Goal: Information Seeking & Learning: Learn about a topic

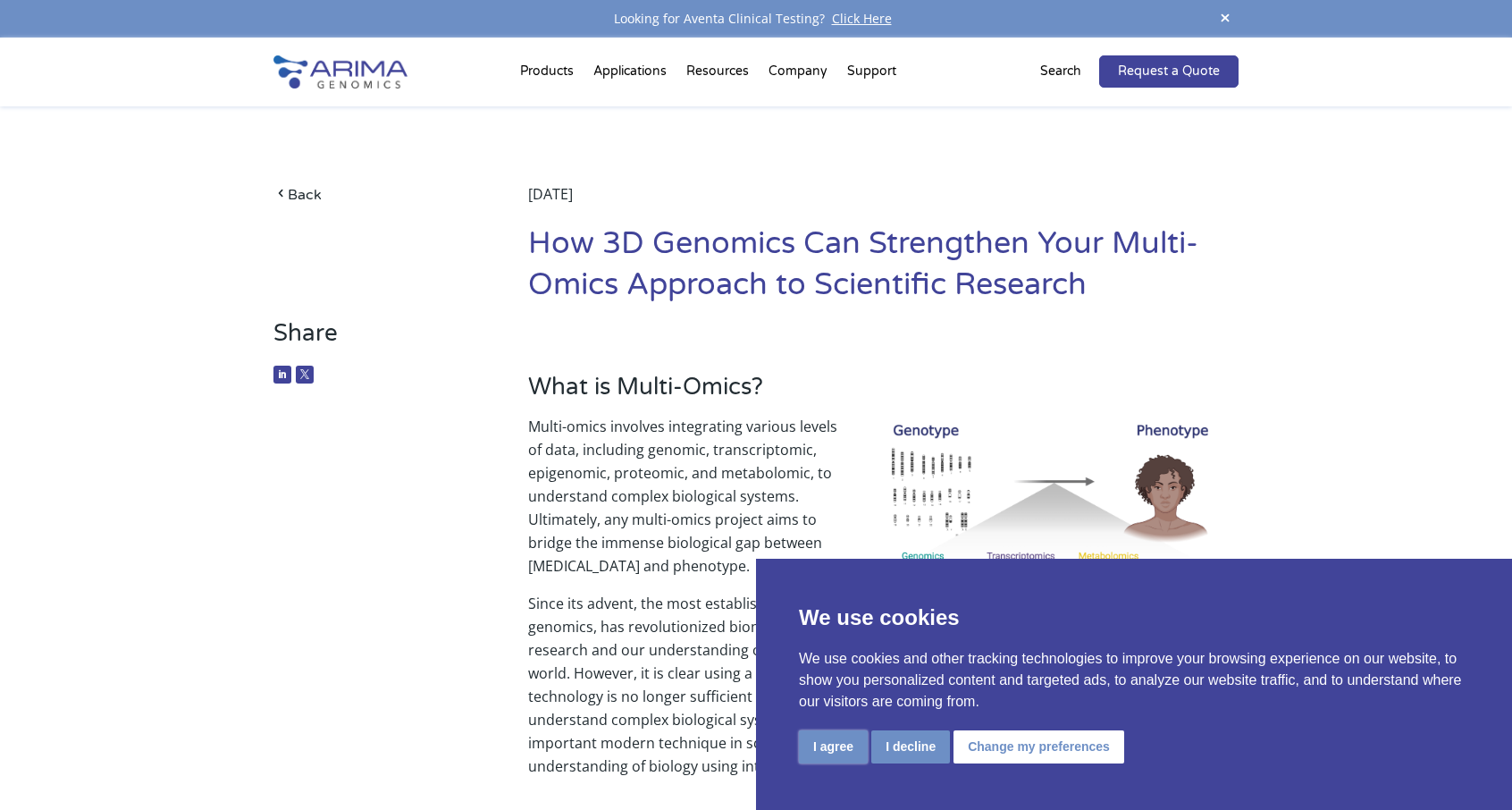
click at [853, 754] on button "I agree" at bounding box center [833, 746] width 69 height 33
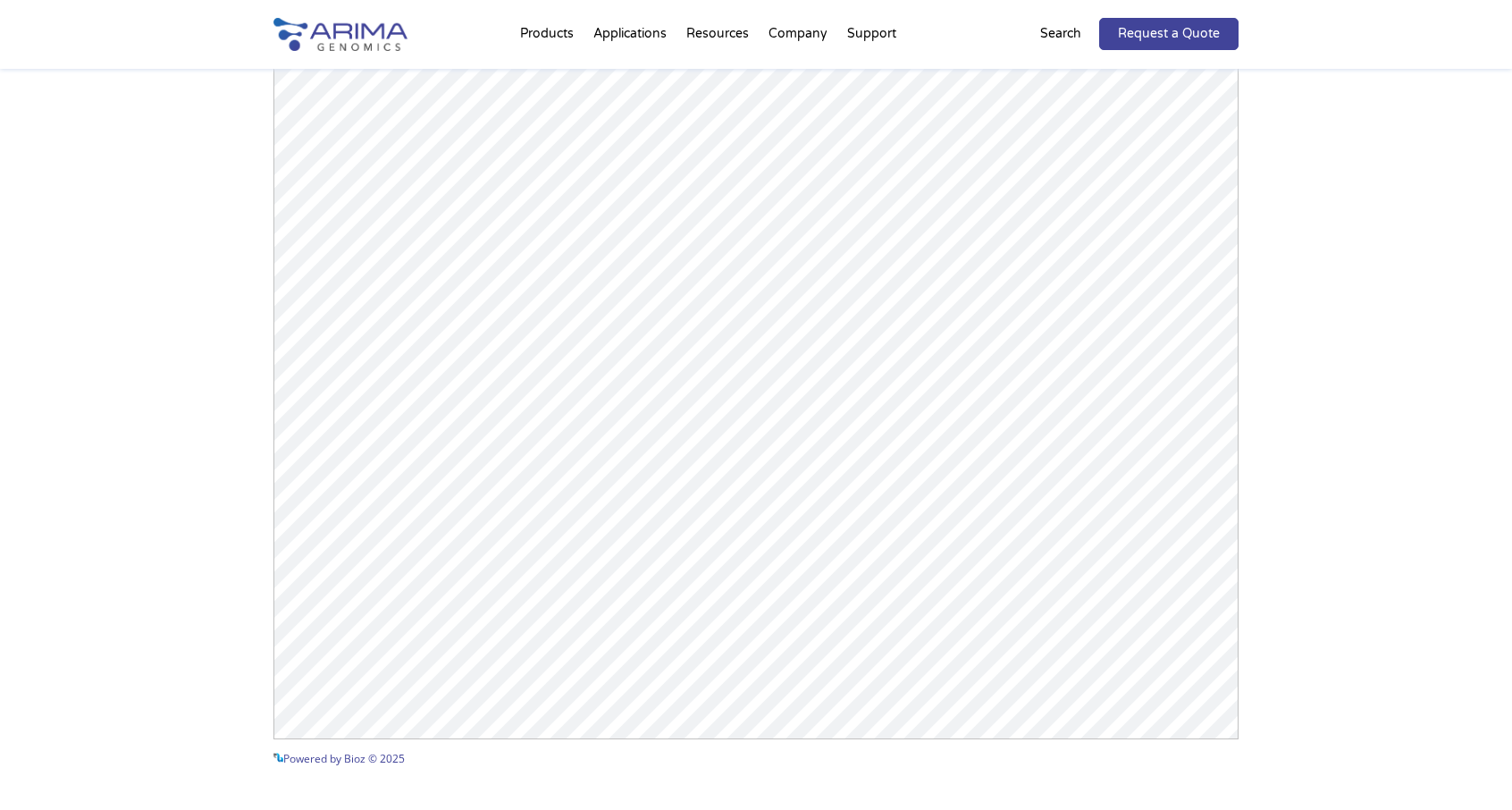
scroll to position [1695, 0]
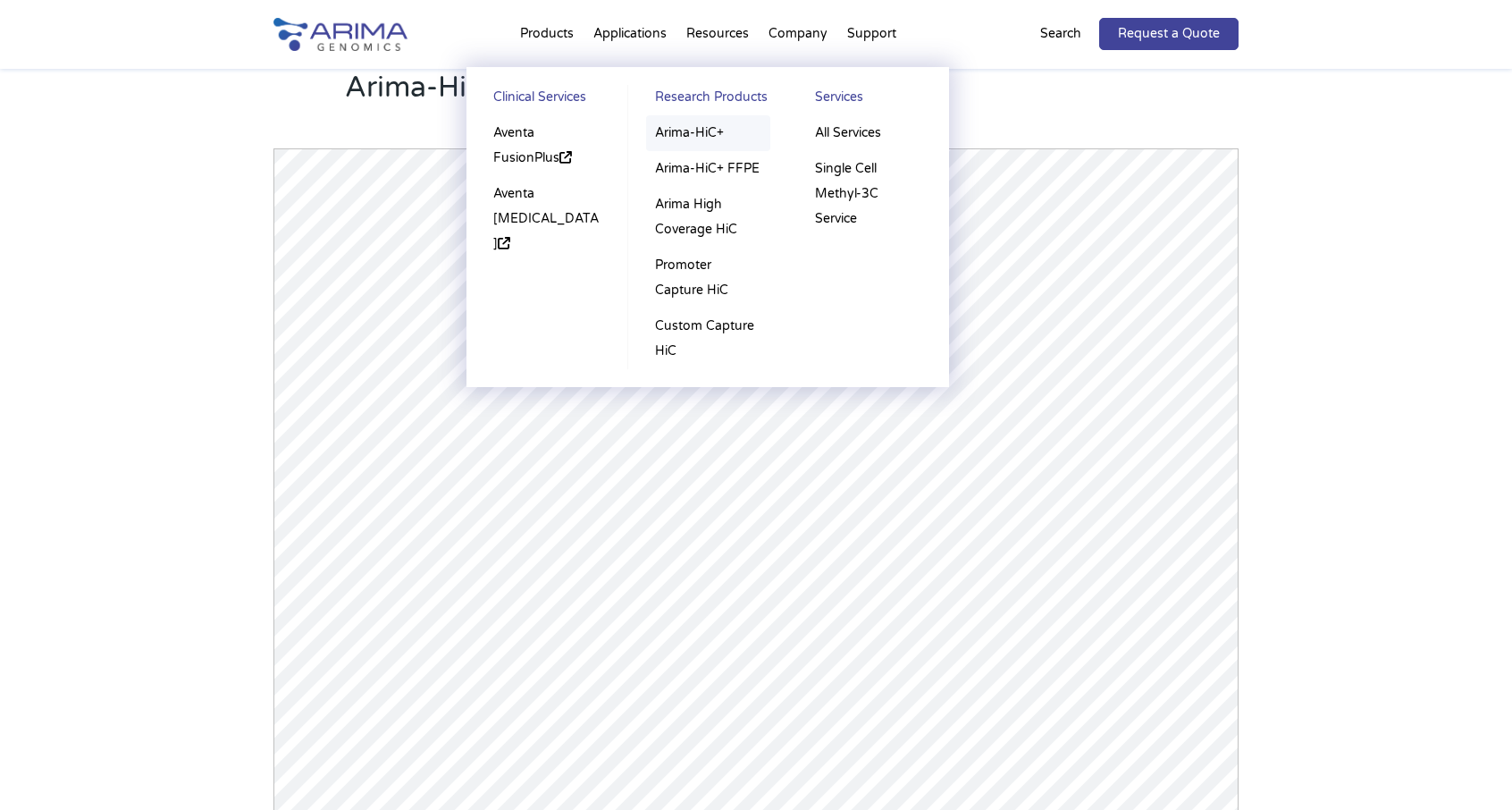
click at [700, 134] on link "Arima-HiC+" at bounding box center [708, 134] width 125 height 36
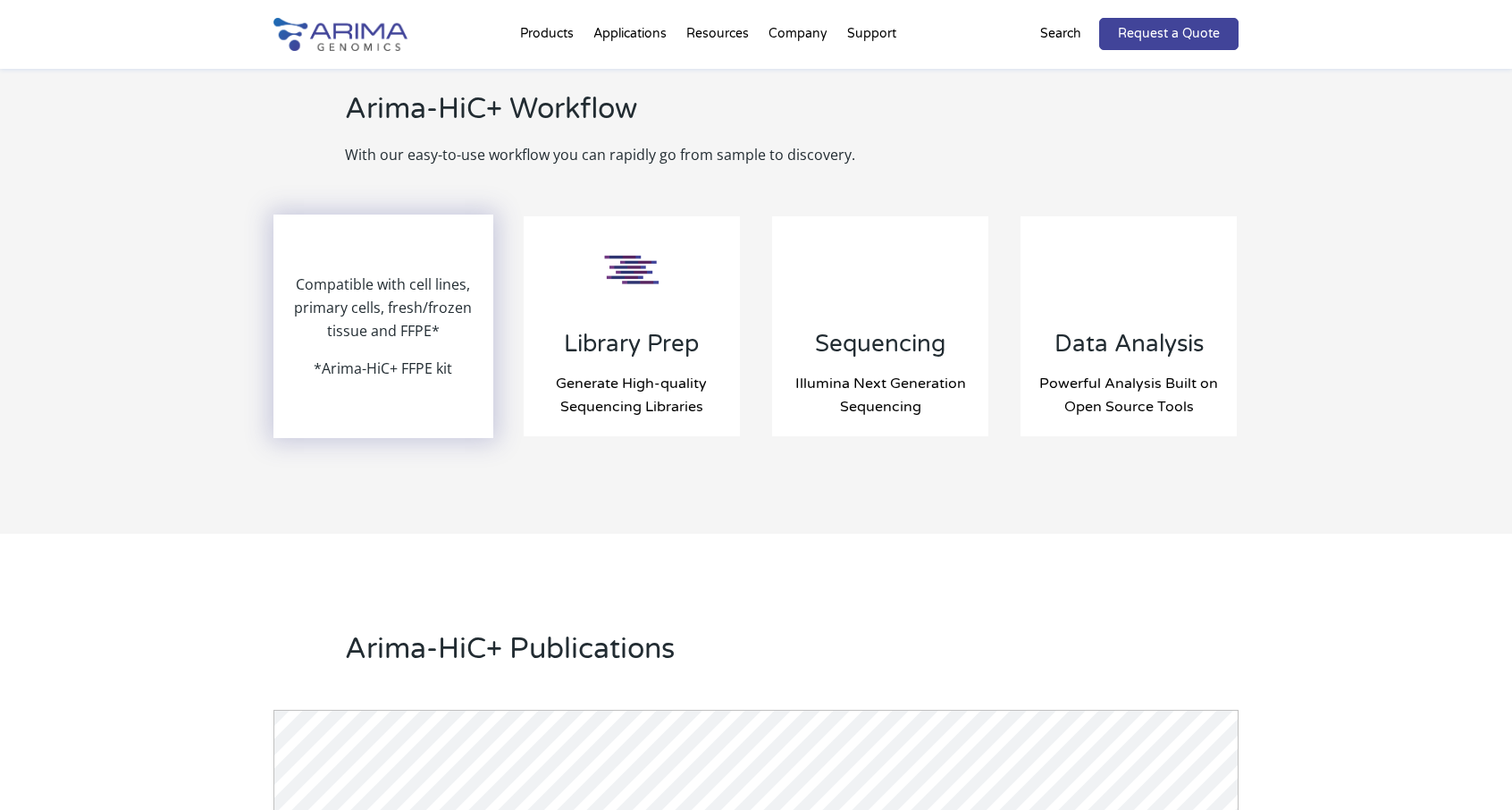
scroll to position [1846, 0]
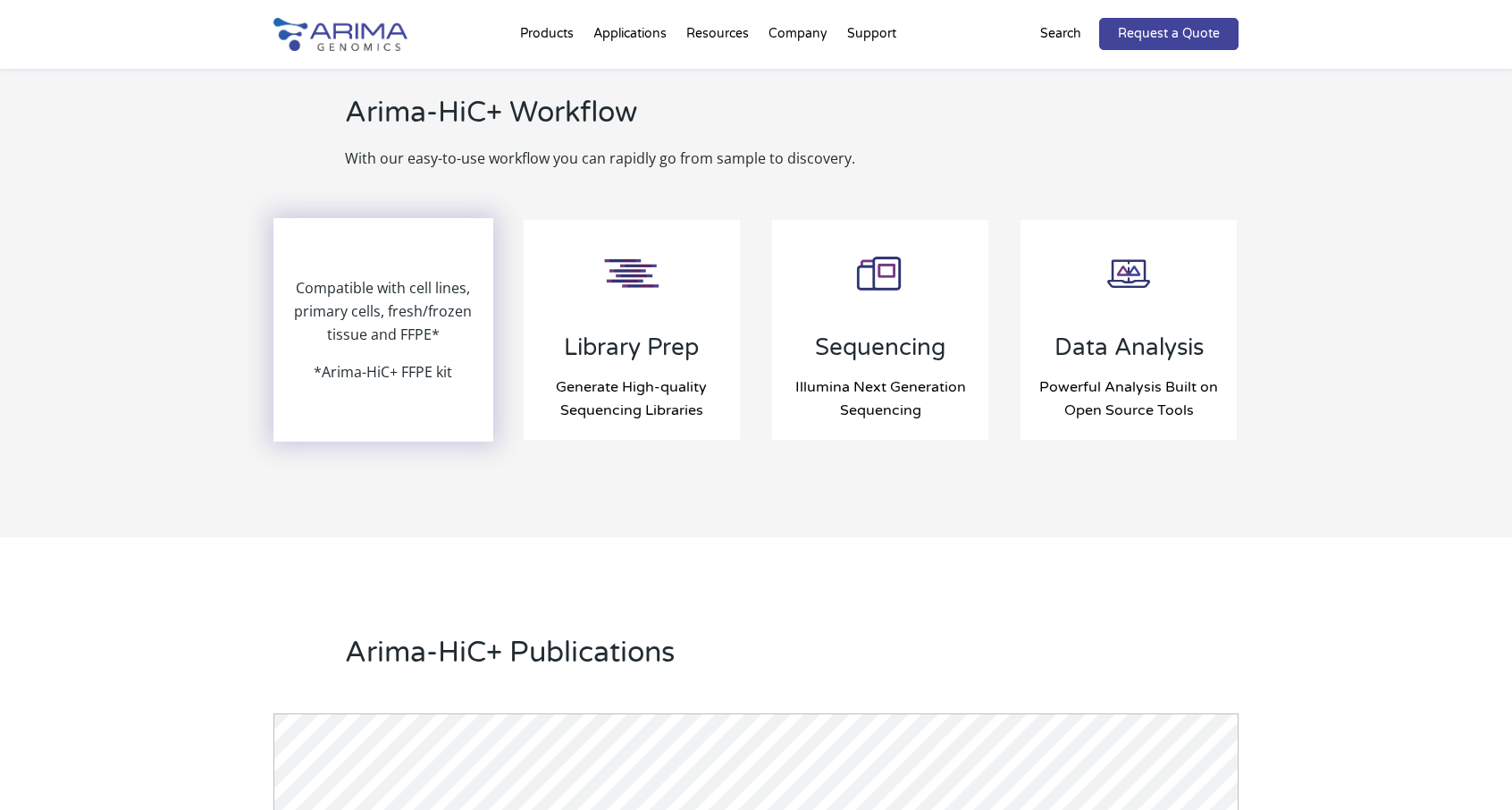
click at [406, 348] on p "Compatible with cell lines, primary cells, fresh/frozen tissue and FFPE*" at bounding box center [383, 318] width 216 height 84
click at [395, 299] on p "Compatible with cell lines, primary cells, fresh/frozen tissue and FFPE*" at bounding box center [383, 318] width 216 height 84
click at [390, 271] on div "Compatible with cell lines, primary cells, fresh/frozen tissue and FFPE* *Arima…" at bounding box center [383, 329] width 216 height 219
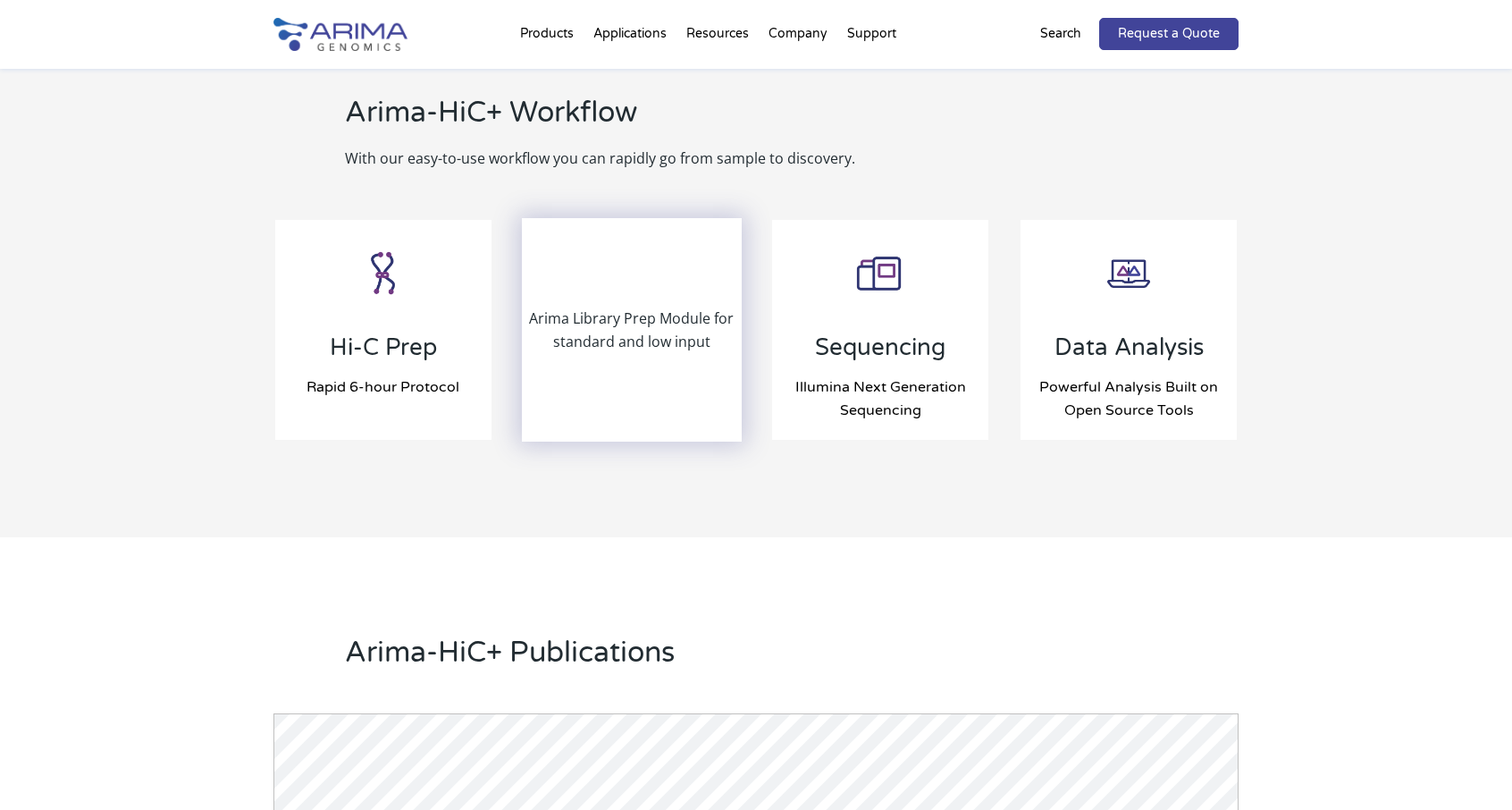
click at [643, 319] on p "Arima Library Prep Module for standard and low input" at bounding box center [631, 329] width 216 height 47
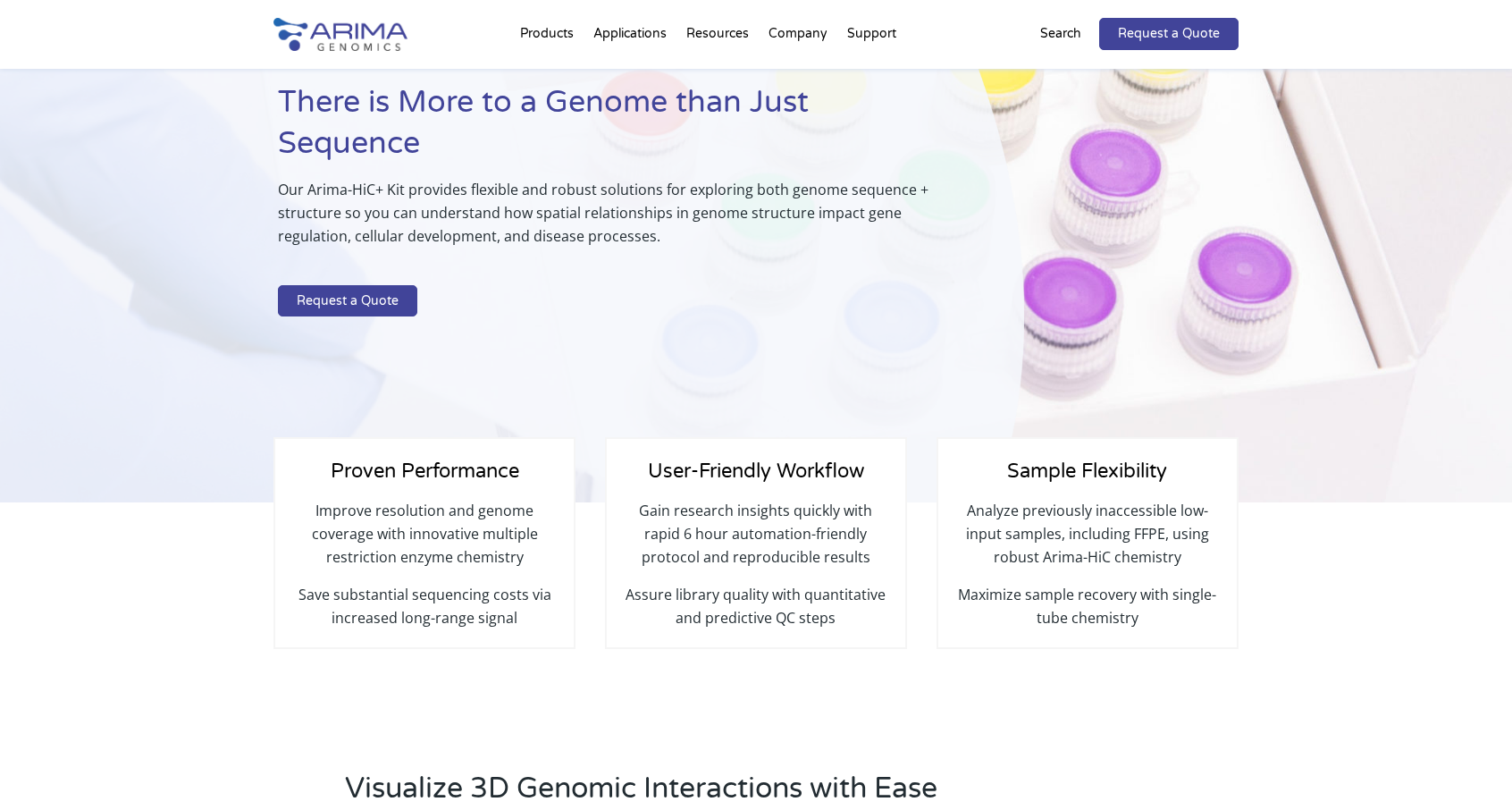
scroll to position [0, 0]
